Goal: Task Accomplishment & Management: Use online tool/utility

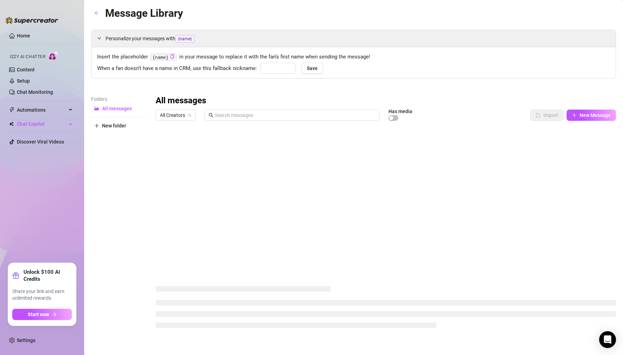
type input "babe"
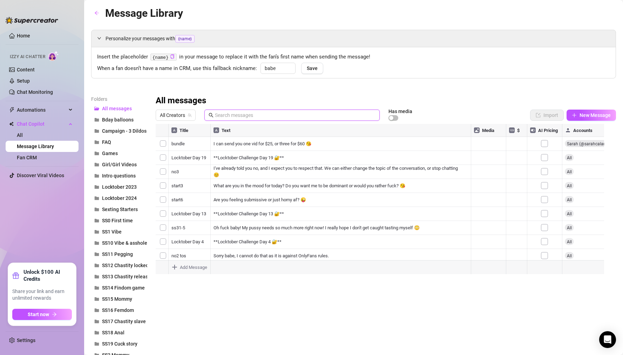
click at [253, 112] on input "text" at bounding box center [295, 115] width 160 height 8
paste input "[EMAIL_ADDRESS][DOMAIN_NAME]"
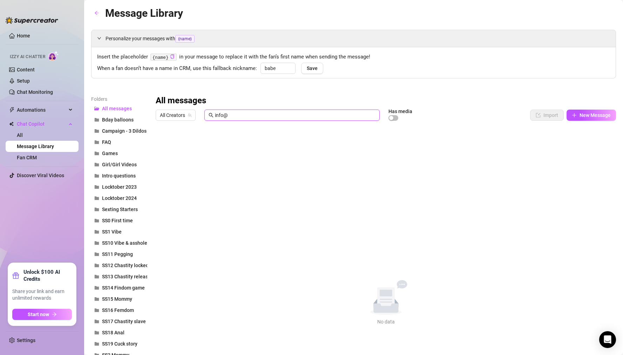
type input "info"
paste input "Slut wife tells [PERSON_NAME] about her gangbang 😏"
drag, startPoint x: 176, startPoint y: 114, endPoint x: 261, endPoint y: 148, distance: 91.7
click at [164, 142] on div at bounding box center [383, 202] width 454 height 156
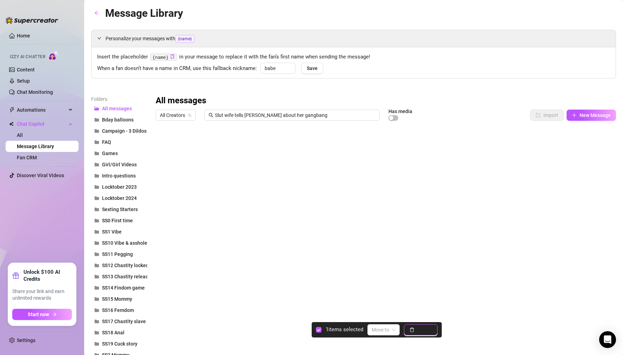
click at [414, 328] on icon "delete" at bounding box center [411, 330] width 5 height 5
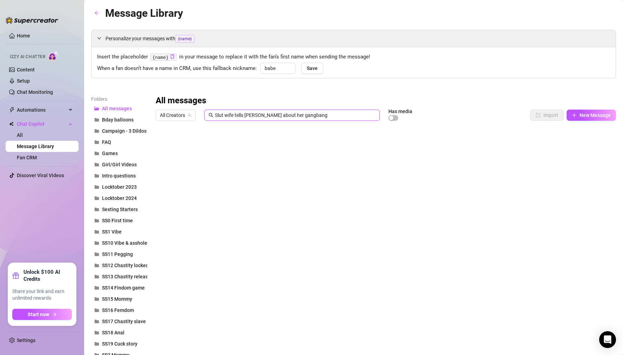
click at [302, 117] on input "Slut wife tells [PERSON_NAME] about her gangbang" at bounding box center [295, 115] width 160 height 8
drag, startPoint x: 305, startPoint y: 115, endPoint x: 152, endPoint y: 108, distance: 153.3
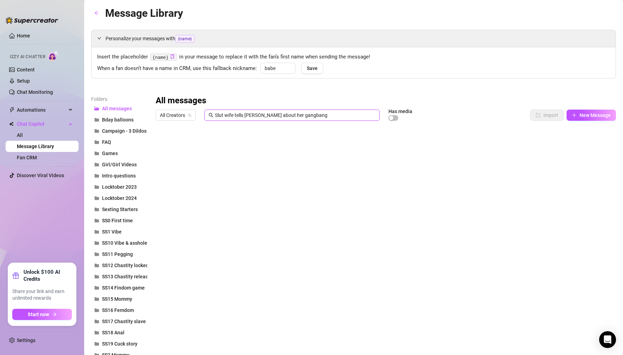
click at [306, 102] on div "All messages" at bounding box center [386, 100] width 460 height 11
click at [486, 144] on div at bounding box center [383, 202] width 454 height 156
drag, startPoint x: 307, startPoint y: 116, endPoint x: 169, endPoint y: 113, distance: 138.8
click at [169, 113] on div "All Creators Slut wife tells [PERSON_NAME] about her gangbang Has media" at bounding box center [329, 115] width 346 height 12
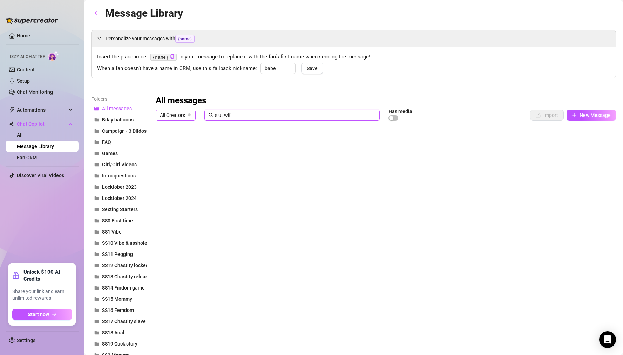
type input "slut"
drag, startPoint x: 248, startPoint y: 114, endPoint x: 144, endPoint y: 107, distance: 104.0
drag, startPoint x: 209, startPoint y: 133, endPoint x: 220, endPoint y: 135, distance: 11.8
click at [220, 135] on div at bounding box center [383, 202] width 454 height 156
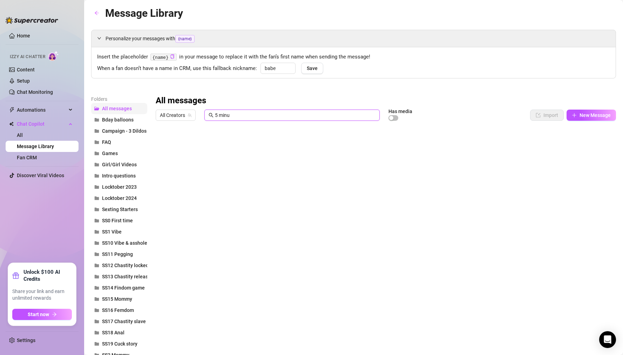
type input "5 minu"
click at [122, 109] on span "All messages" at bounding box center [117, 109] width 30 height 6
drag, startPoint x: 235, startPoint y: 114, endPoint x: 154, endPoint y: 111, distance: 81.0
click at [252, 116] on input "text" at bounding box center [295, 115] width 160 height 8
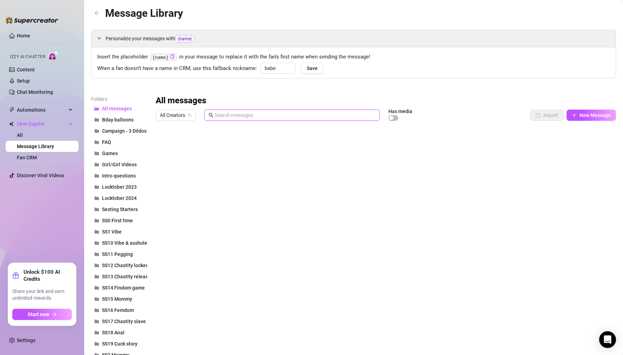
paste input "Stretching my pussy with [PERSON_NAME] Bad Dragon"
type input "Stretching my pussy with [PERSON_NAME] Bad Dragon"
click at [160, 161] on div at bounding box center [383, 202] width 454 height 156
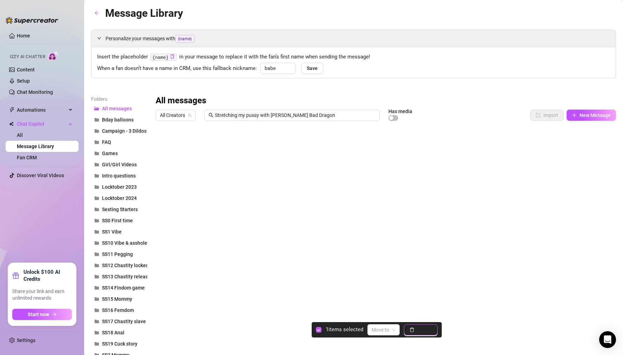
click at [431, 332] on span "Delete" at bounding box center [424, 330] width 15 height 6
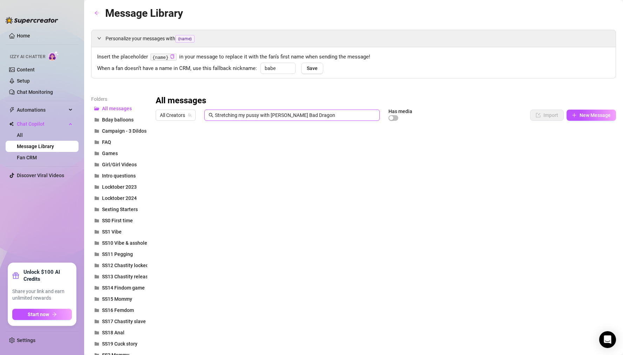
click at [336, 118] on input "Stretching my pussy with [PERSON_NAME] Bad Dragon" at bounding box center [295, 115] width 160 height 8
click at [195, 160] on div at bounding box center [383, 202] width 454 height 156
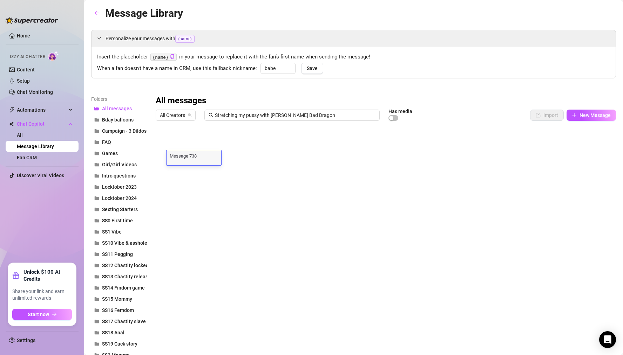
scroll to position [0, 0]
type textarea "Stretching my pussy with [PERSON_NAME] Bad Dragon"
click at [226, 193] on div at bounding box center [383, 202] width 454 height 156
